Goal: Information Seeking & Learning: Stay updated

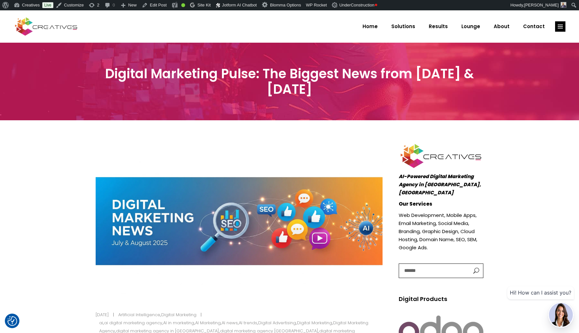
drag, startPoint x: 318, startPoint y: 94, endPoint x: 332, endPoint y: 92, distance: 13.4
click at [332, 92] on h3 "Digital Marketing Pulse: The Biggest News from July & August 2025" at bounding box center [290, 81] width 388 height 31
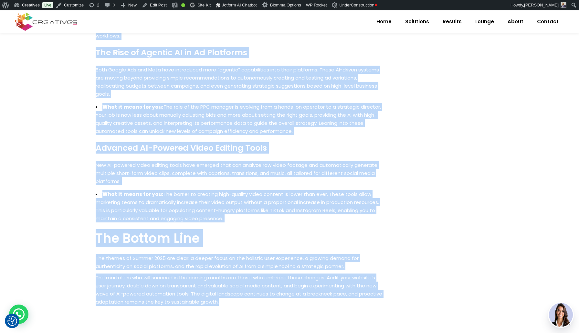
scroll to position [920, 0]
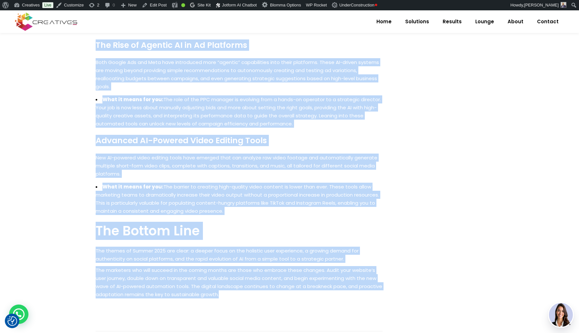
drag, startPoint x: 96, startPoint y: 63, endPoint x: 294, endPoint y: 305, distance: 312.8
copy div "The digital marketing world never stands still, and this summer has been no exc…"
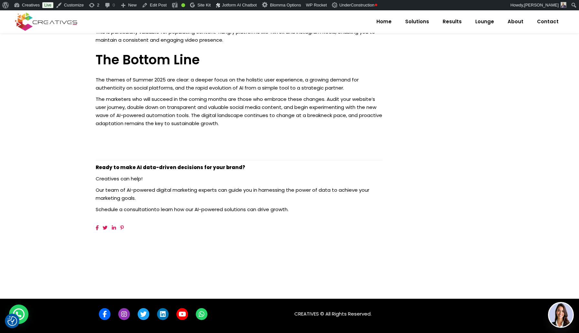
scroll to position [1089, 0]
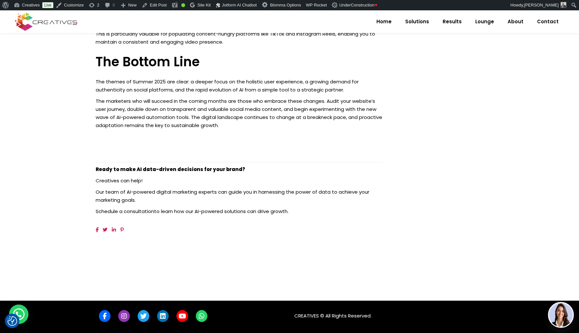
drag, startPoint x: 100, startPoint y: 160, endPoint x: 306, endPoint y: 212, distance: 212.9
copy div "Ready to make AI data-driven decisions for your brand? Creatives can help! Our …"
click at [491, 22] on span "Lounge" at bounding box center [484, 21] width 19 height 17
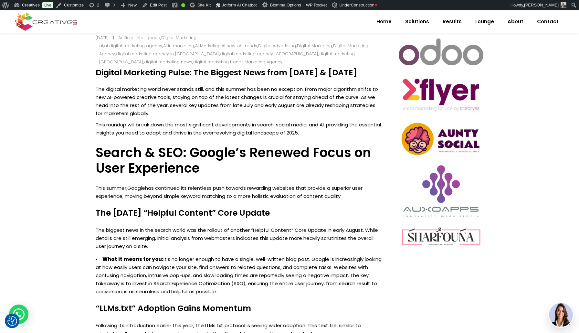
scroll to position [278, 0]
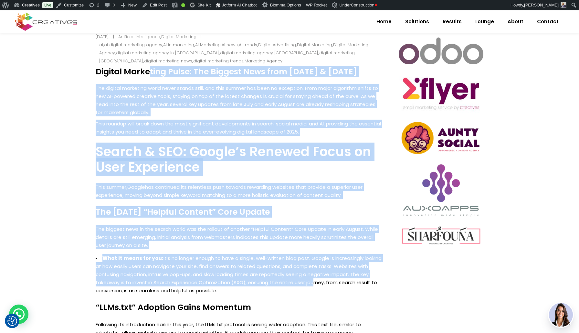
drag, startPoint x: 96, startPoint y: 71, endPoint x: 311, endPoint y: 285, distance: 302.8
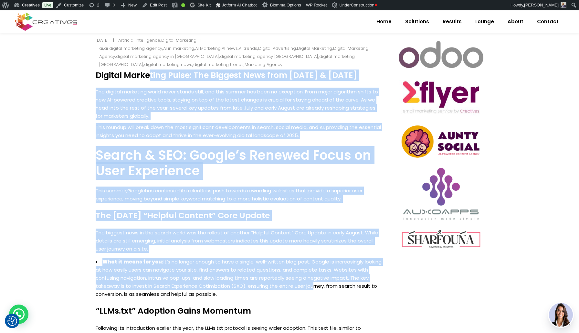
scroll to position [273, 0]
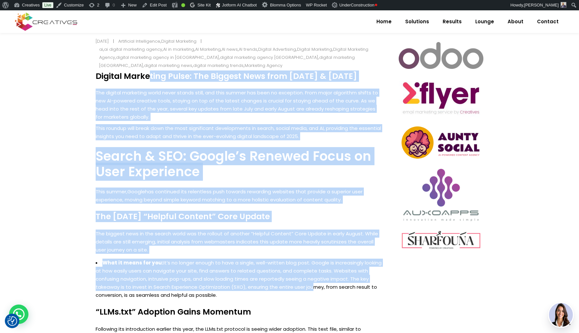
drag, startPoint x: 307, startPoint y: 295, endPoint x: 98, endPoint y: 79, distance: 301.7
copy div "Digital Marketing Pulse: The Biggest News from July & August 2025 The digital m…"
